Goal: Information Seeking & Learning: Find specific page/section

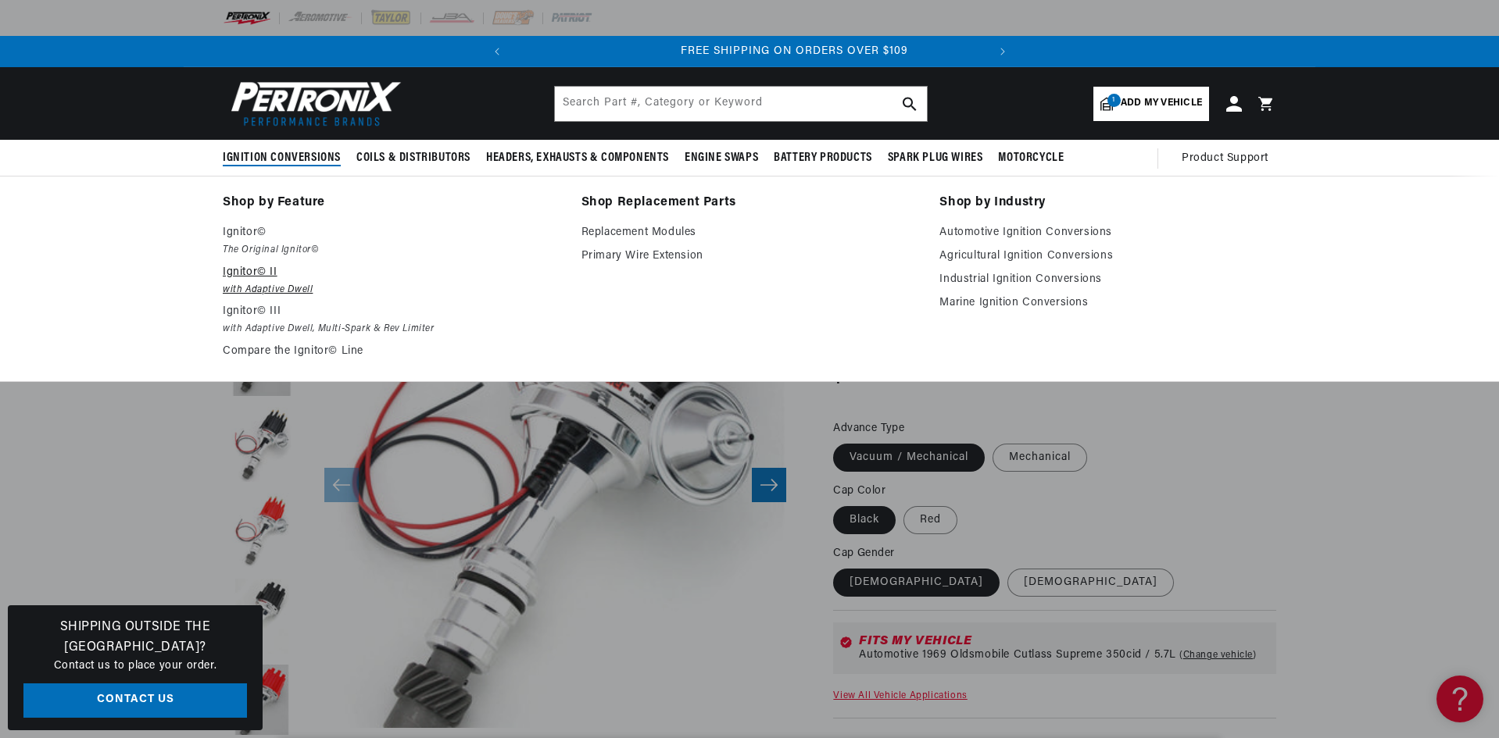
scroll to position [0, 473]
click at [244, 331] on em "with Adaptive Dwell, Multi-Spark & Rev Limiter" at bounding box center [391, 329] width 337 height 16
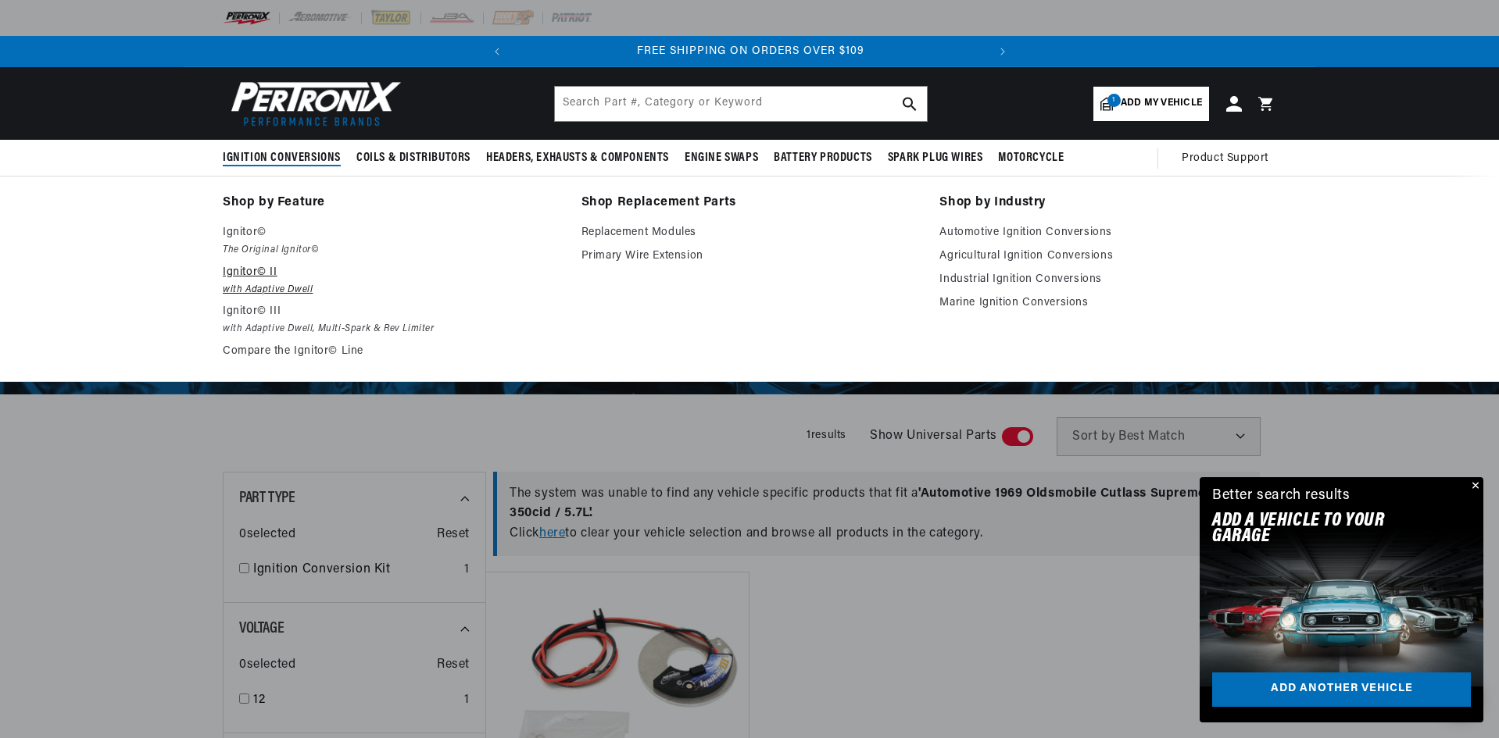
click at [239, 273] on p "Ignitor© II" at bounding box center [391, 272] width 337 height 19
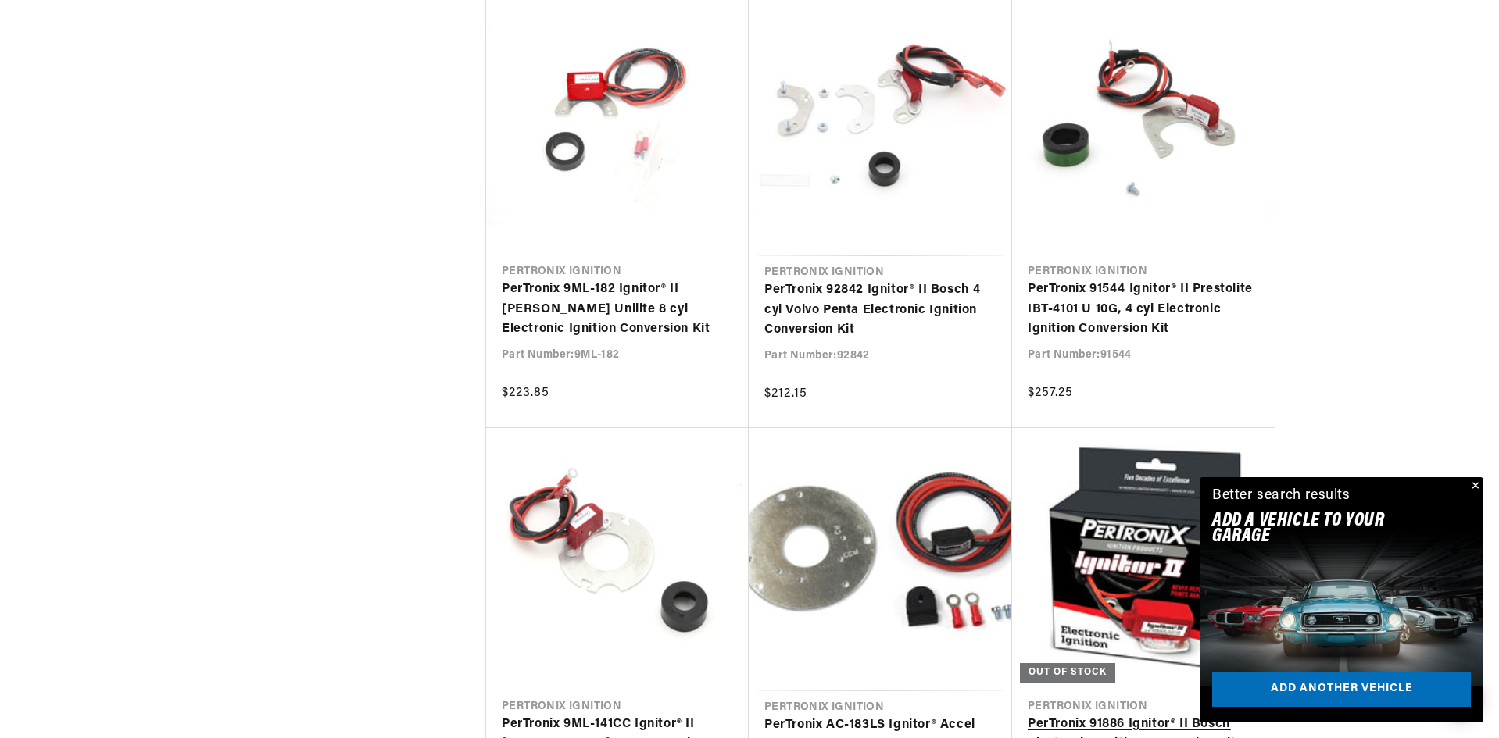
scroll to position [0, 473]
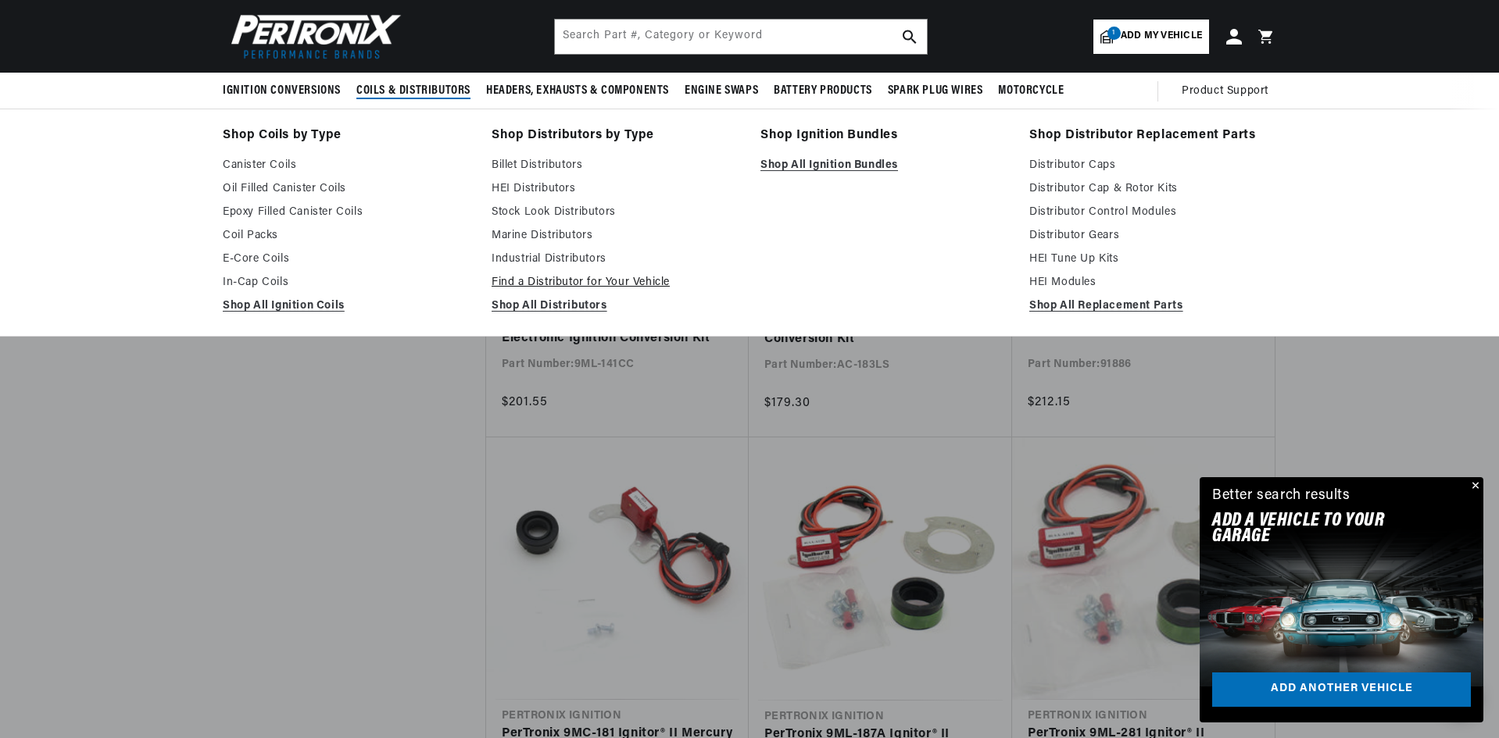
click at [548, 280] on link "Find a Distributor for Your Vehicle" at bounding box center [614, 282] width 247 height 19
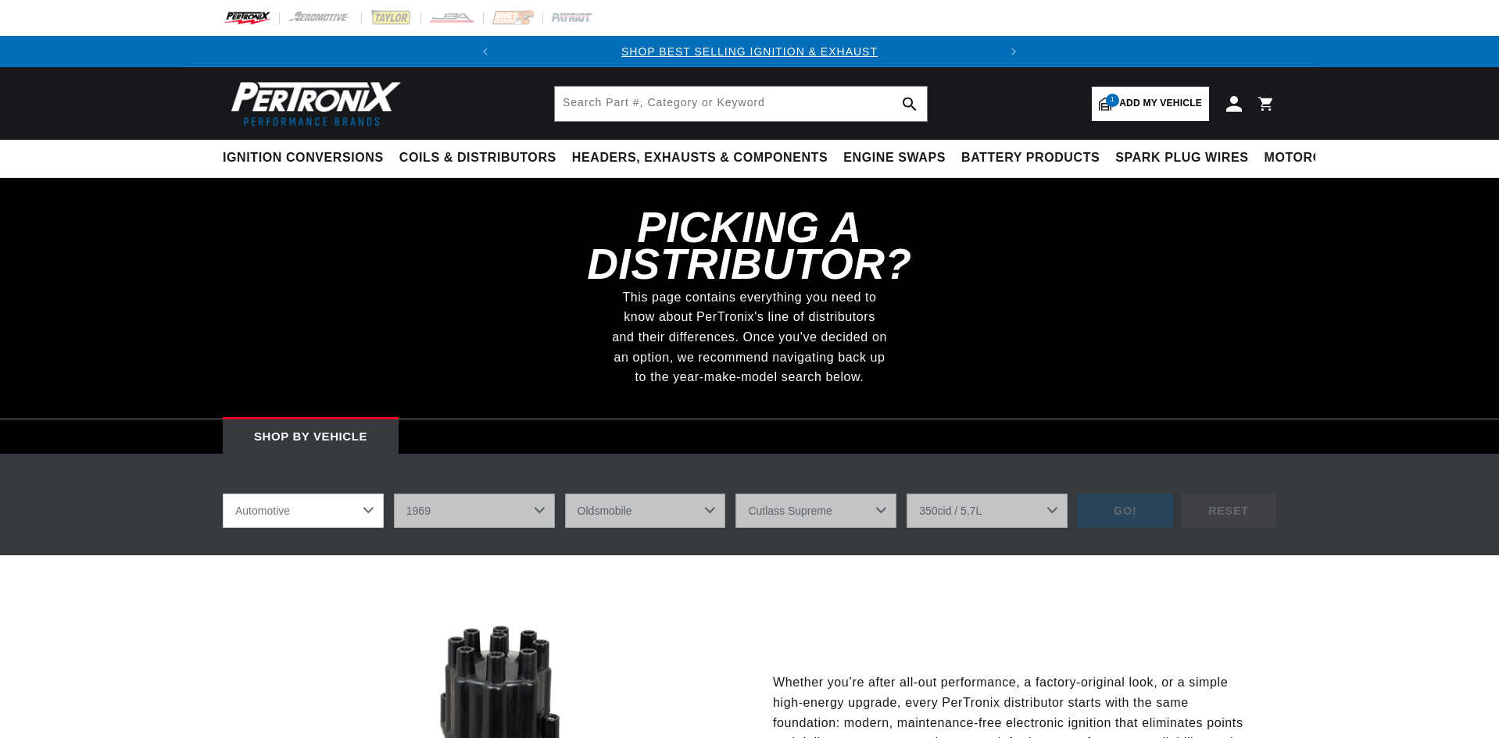
select select "1969"
select select "Oldsmobile"
select select "Cutlass-Supreme"
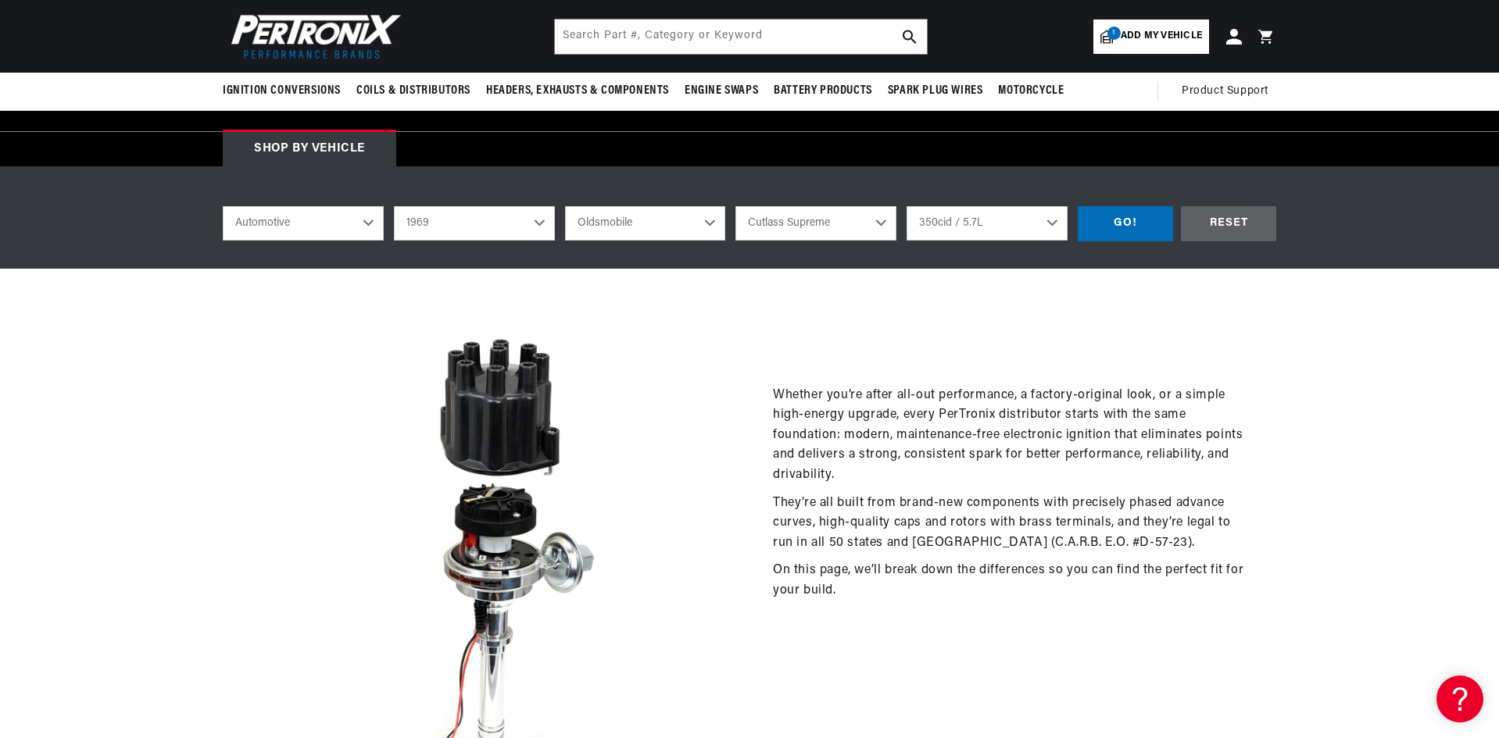
scroll to position [234, 0]
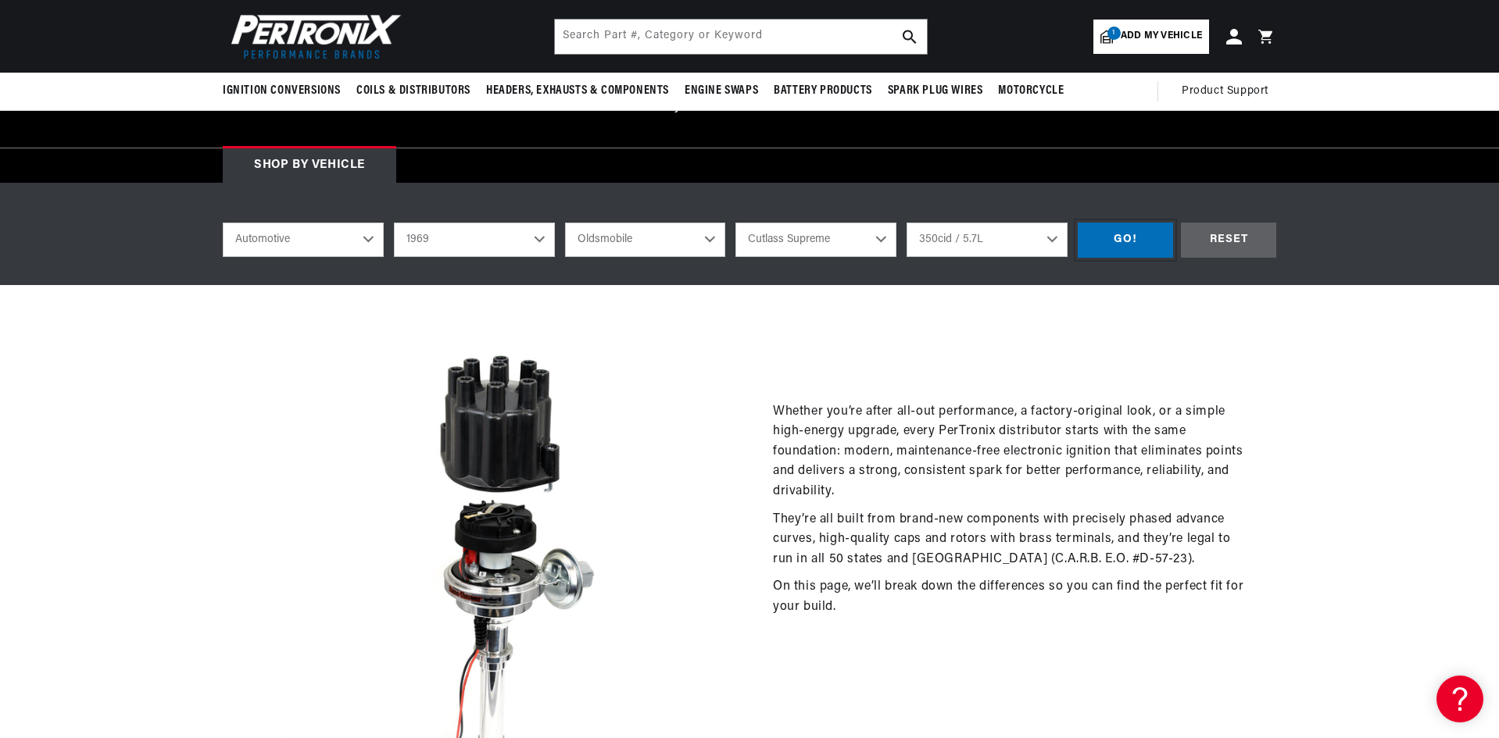
click at [1113, 229] on div "GO!" at bounding box center [1124, 240] width 95 height 35
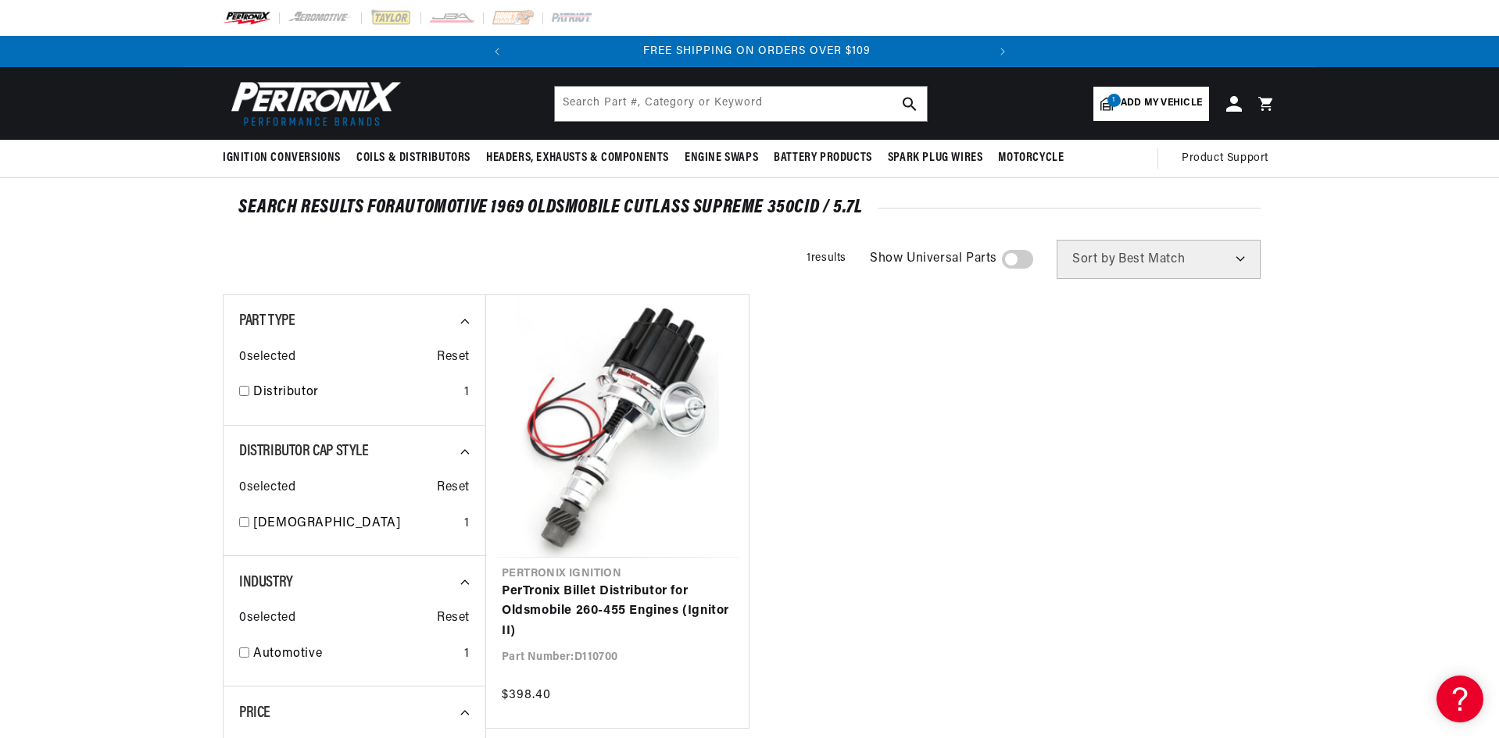
scroll to position [0, 473]
